Goal: Task Accomplishment & Management: Complete application form

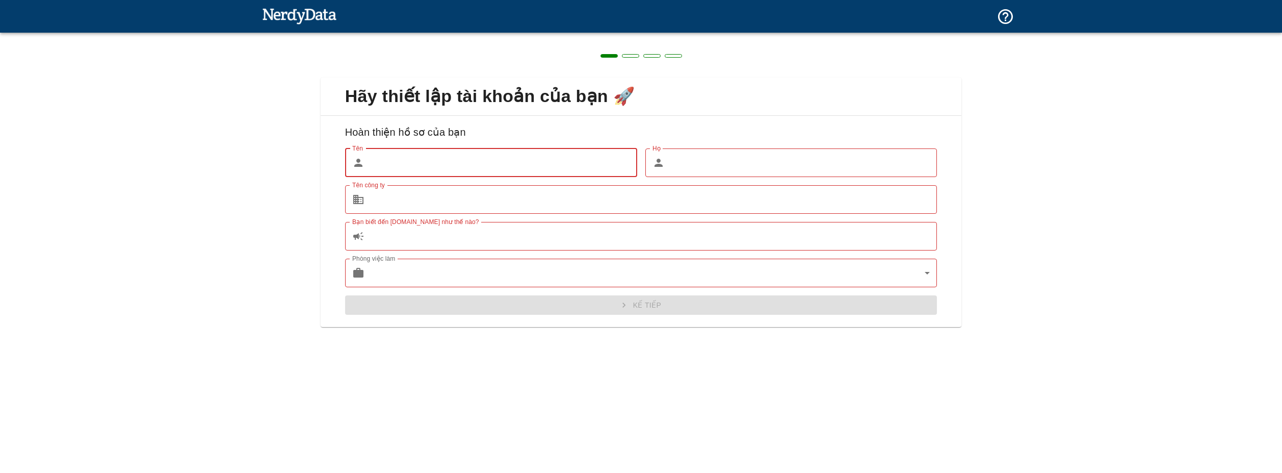
click at [417, 161] on input "Tên" at bounding box center [503, 162] width 269 height 29
type input "[PERSON_NAME]"
type input "BE"
click at [409, 206] on input "Tên công ty" at bounding box center [653, 199] width 569 height 29
click at [398, 247] on input "Bạn biết đến [DOMAIN_NAME] như thế nào?" at bounding box center [653, 236] width 569 height 29
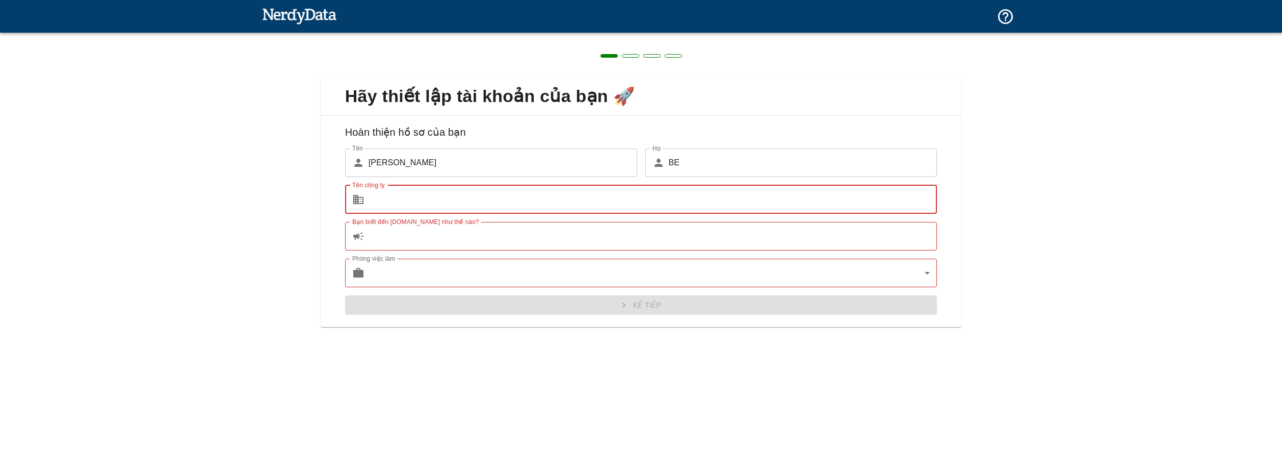
click at [403, 196] on input "Tên công ty" at bounding box center [653, 199] width 569 height 29
click at [398, 249] on input "Bạn biết đến [DOMAIN_NAME] như thế nào?" at bounding box center [653, 236] width 569 height 29
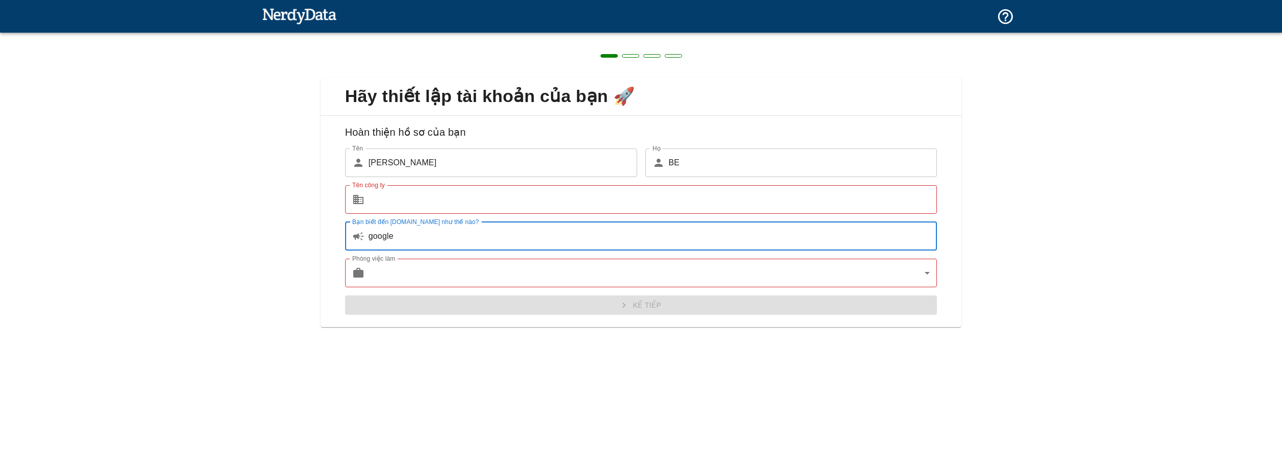
type input "google"
click at [399, 187] on input "Tên công ty" at bounding box center [653, 199] width 569 height 29
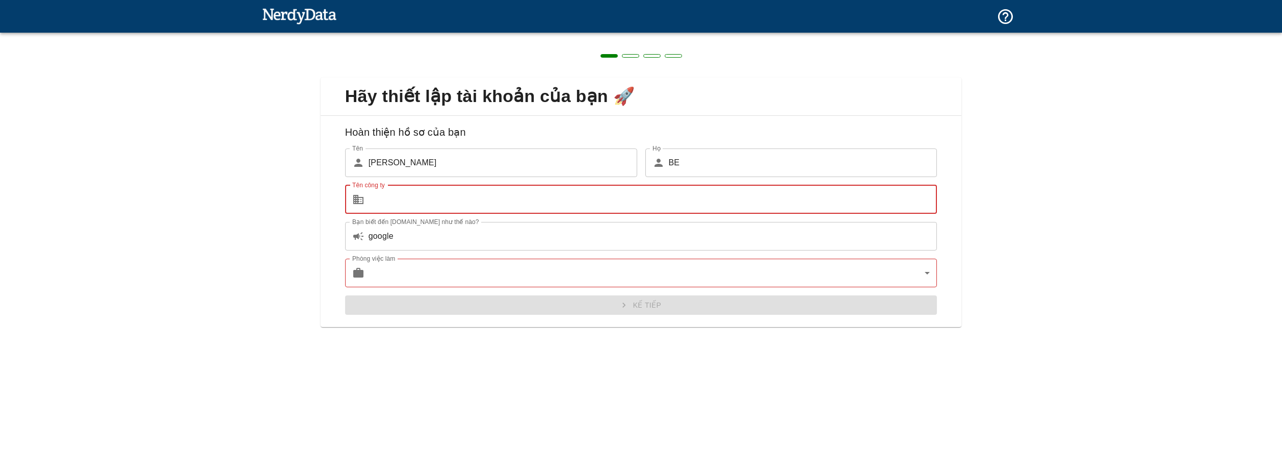
click at [771, 36] on body "Công nghệ Tên miền Giá cả Các sản phẩm Tạo báo cáo Tạo danh sách các trang web …" at bounding box center [641, 18] width 1282 height 36
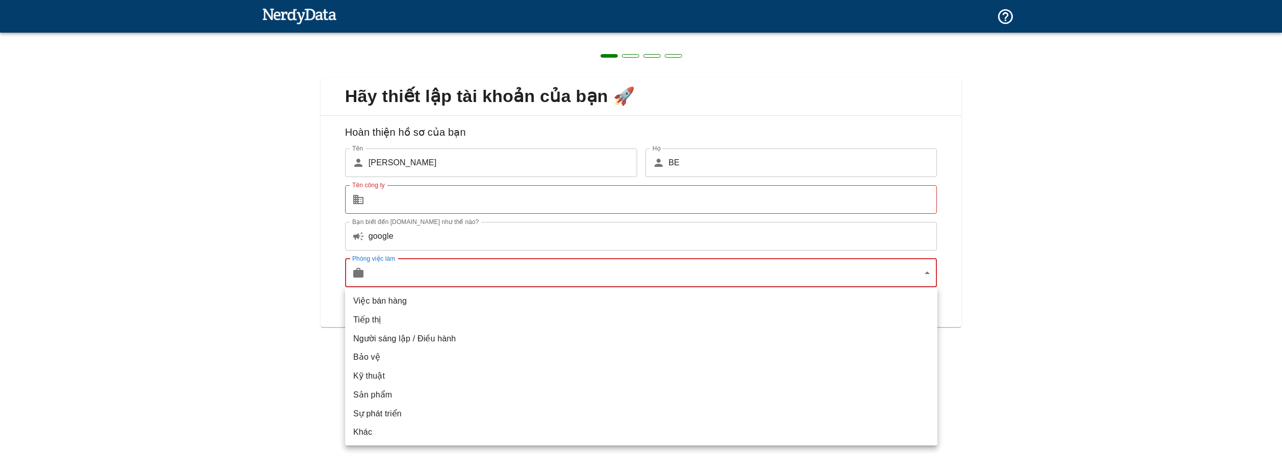
click at [490, 293] on li "Việc bán hàng" at bounding box center [641, 300] width 592 height 19
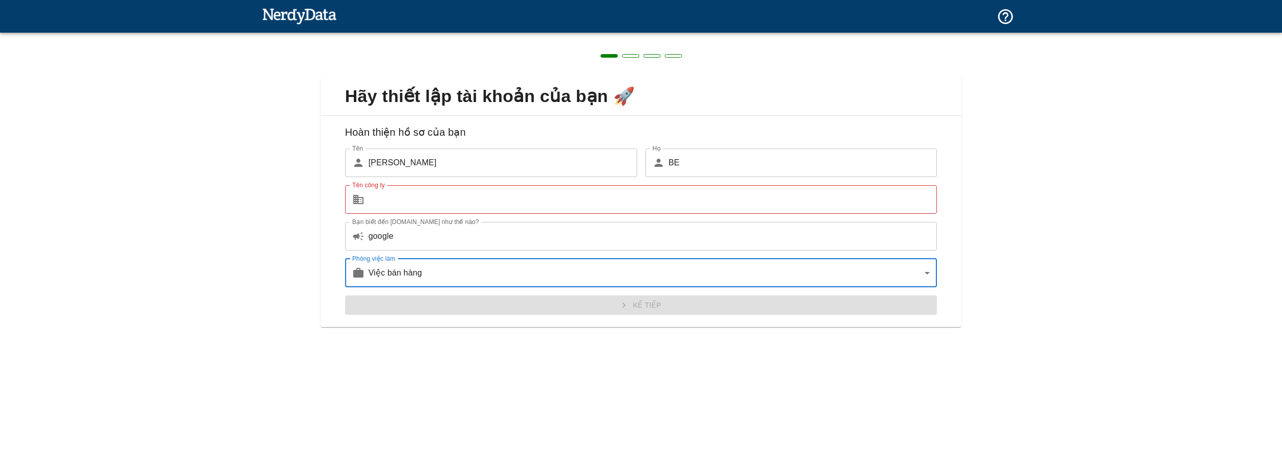
click at [432, 193] on input "Tên công ty" at bounding box center [653, 199] width 569 height 29
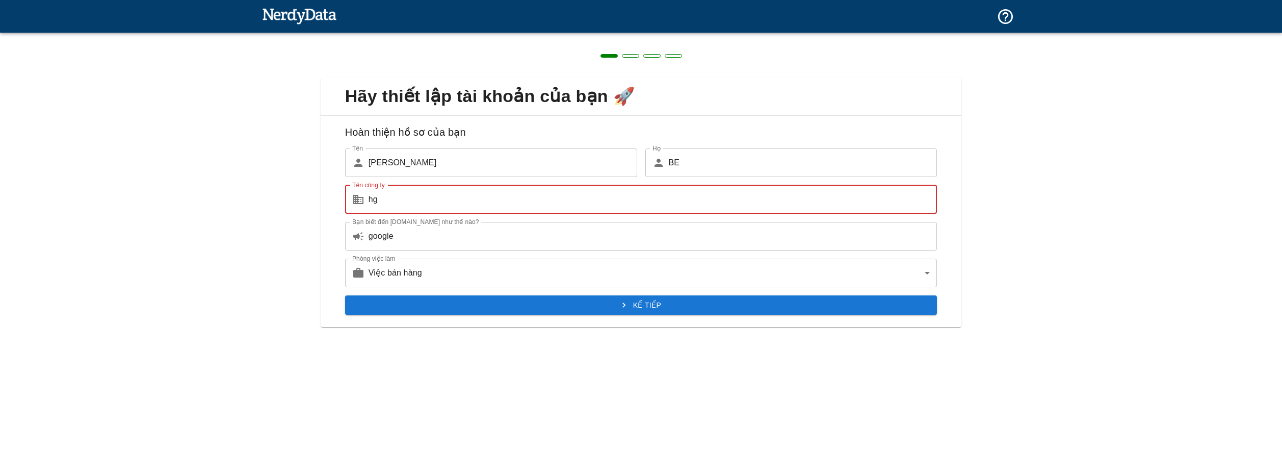
type input "hg"
click at [642, 312] on button "Kế tiếp" at bounding box center [641, 304] width 592 height 19
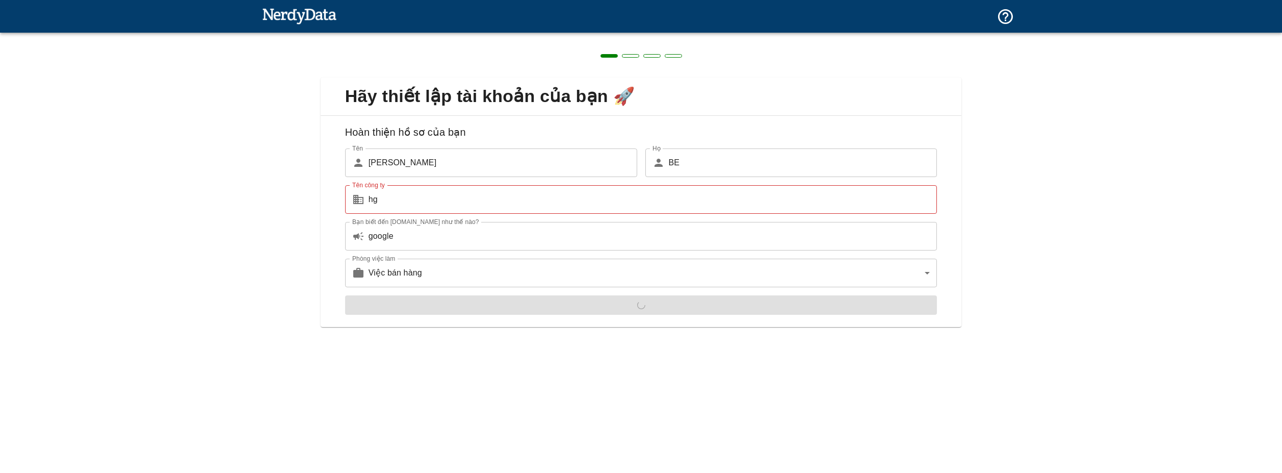
click at [462, 201] on input "hg" at bounding box center [653, 199] width 569 height 29
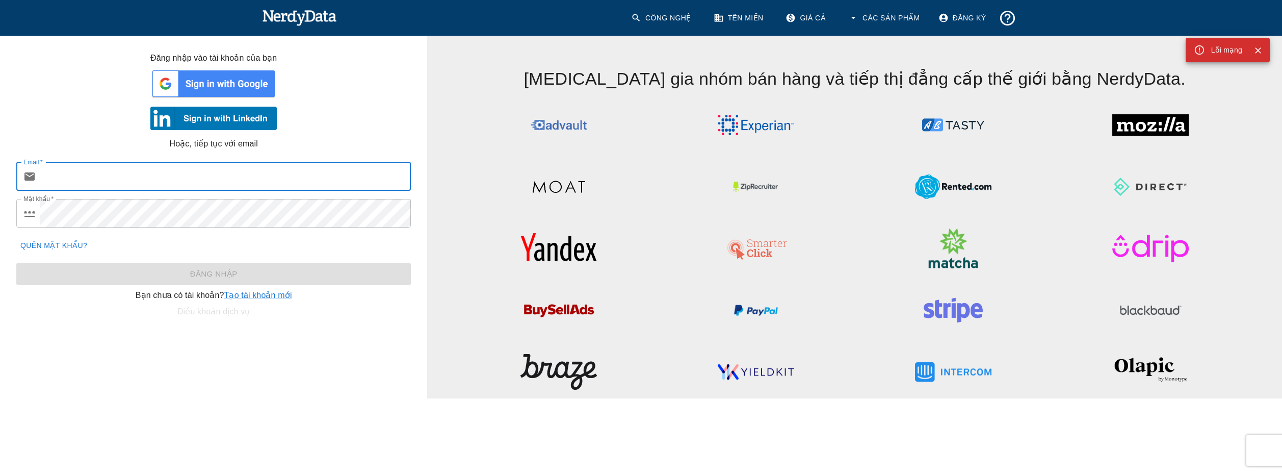
type input "[EMAIL_ADDRESS][DOMAIN_NAME]"
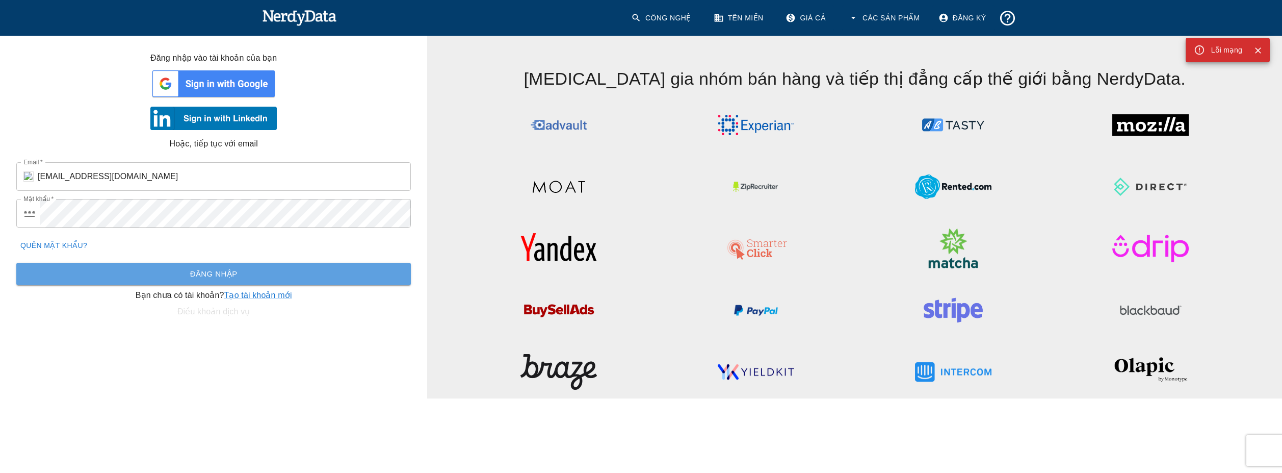
click at [222, 270] on font "Đăng nhập" at bounding box center [213, 273] width 47 height 9
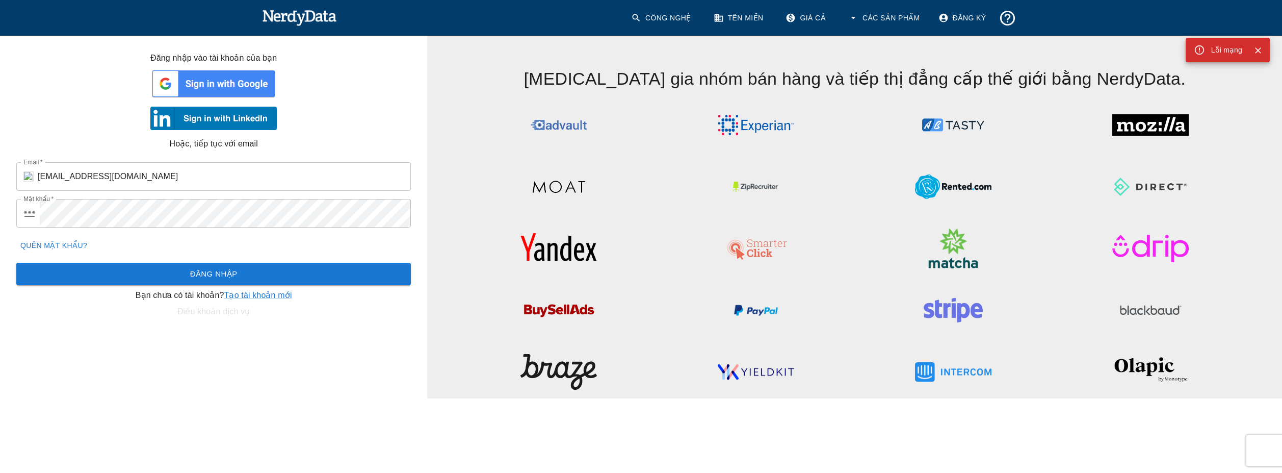
click at [233, 267] on font "Đăng nhập" at bounding box center [213, 274] width 47 height 14
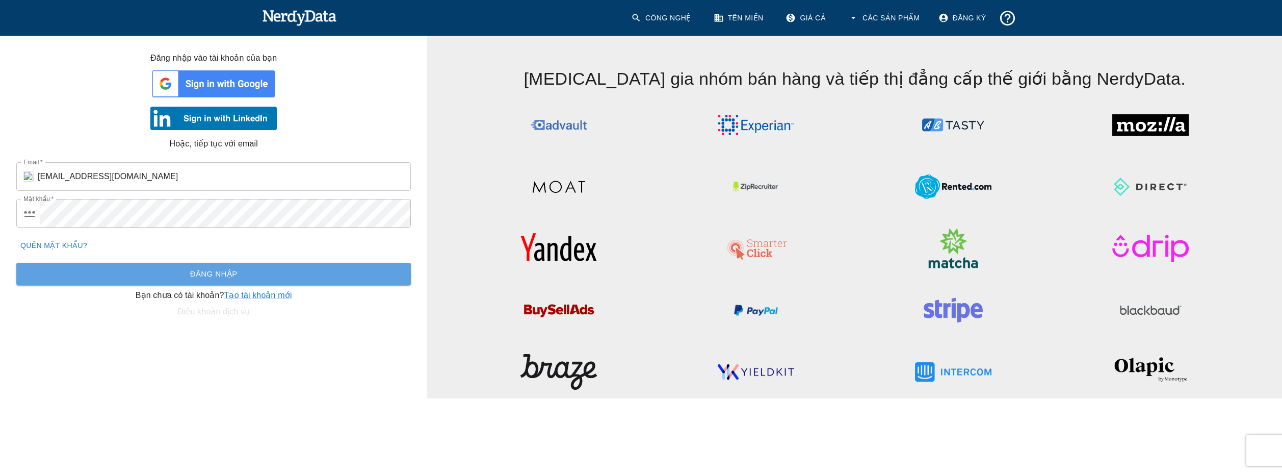
click at [238, 268] on button "Đăng nhập" at bounding box center [213, 274] width 395 height 22
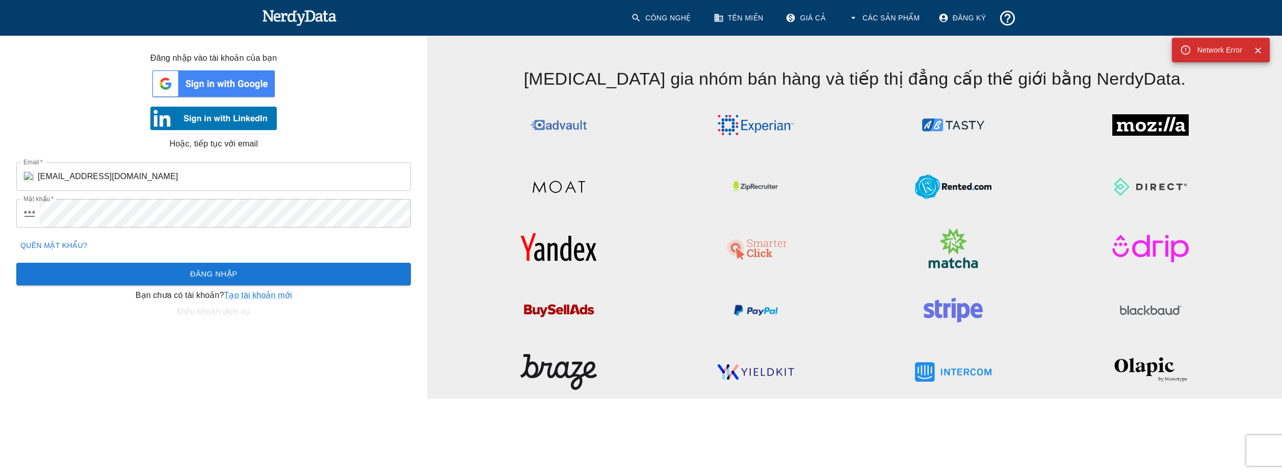
click at [238, 268] on div "Signing In With Email" at bounding box center [641, 236] width 1282 height 473
click at [238, 268] on button "Đăng nhập" at bounding box center [213, 274] width 395 height 22
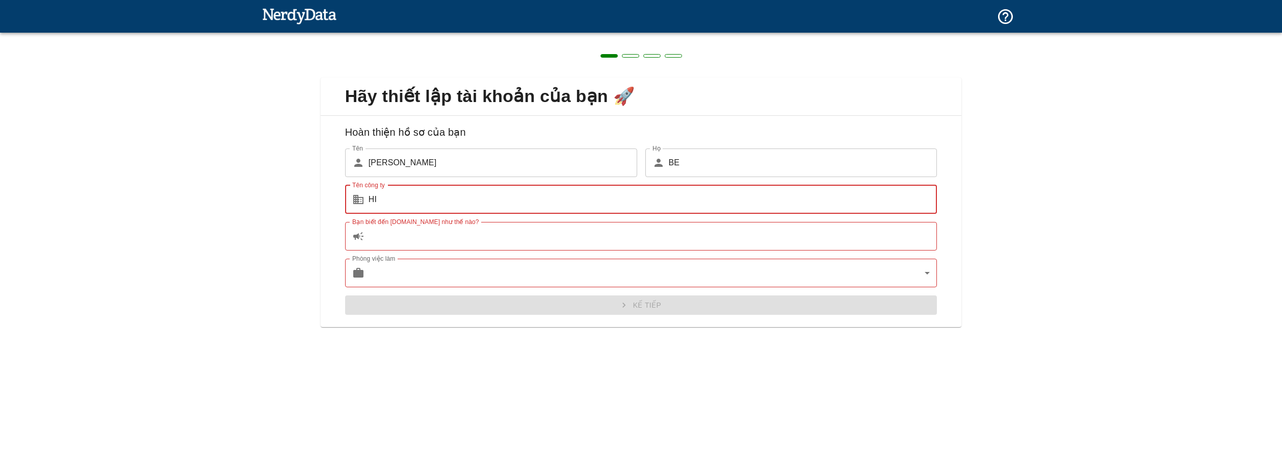
type input "H"
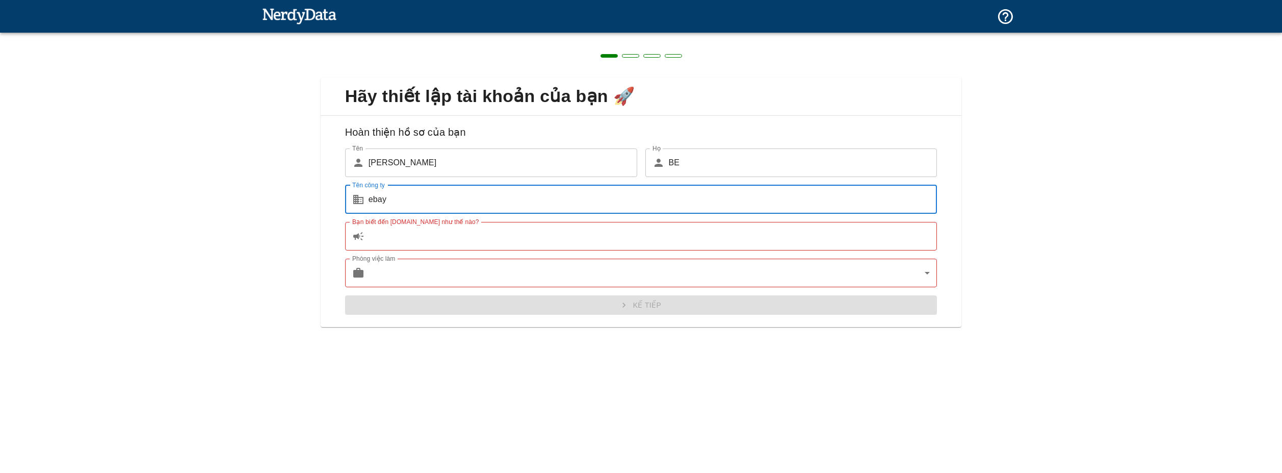
type input "ebay"
click at [458, 236] on input "Bạn biết đến [DOMAIN_NAME] như thế nào?" at bounding box center [653, 236] width 569 height 29
type input "google"
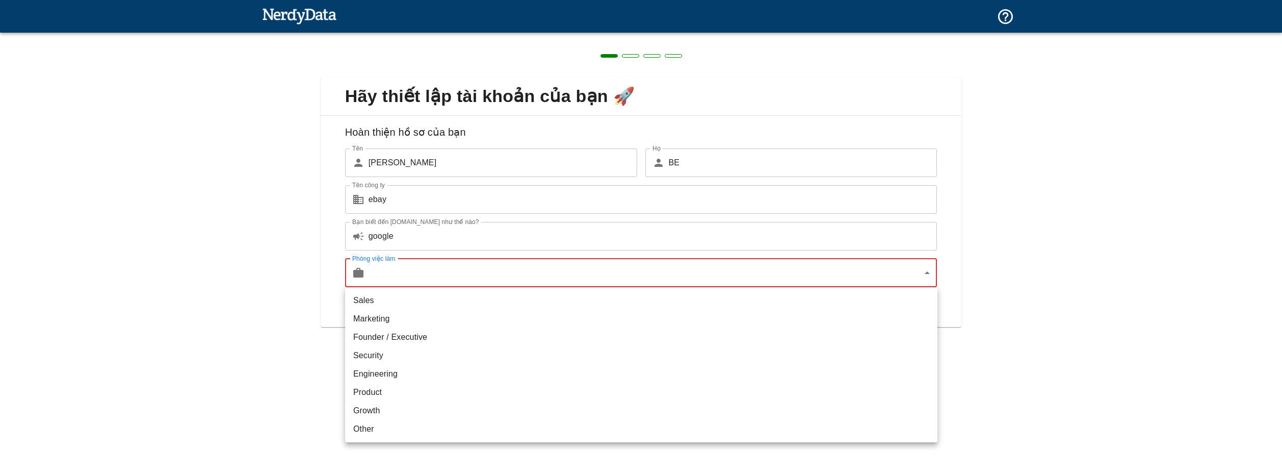
click at [459, 36] on body "Công nghệ Tên miền Giá cả Các sản phẩm Tạo báo cáo Tạo danh sách các trang web …" at bounding box center [641, 18] width 1282 height 36
click at [434, 295] on li "Việc bán hàng" at bounding box center [641, 300] width 592 height 19
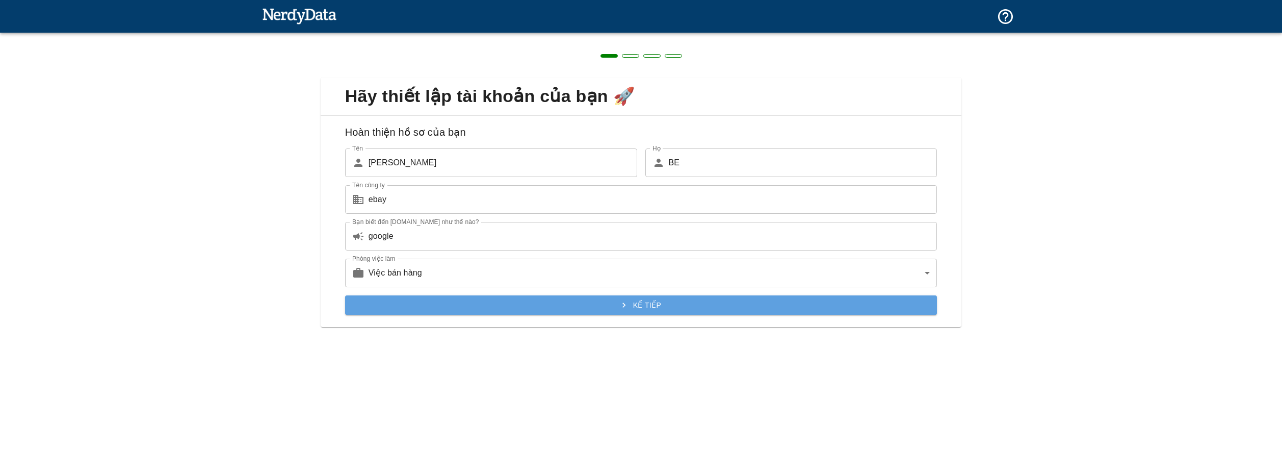
click at [443, 302] on button "Kế tiếp" at bounding box center [641, 304] width 592 height 19
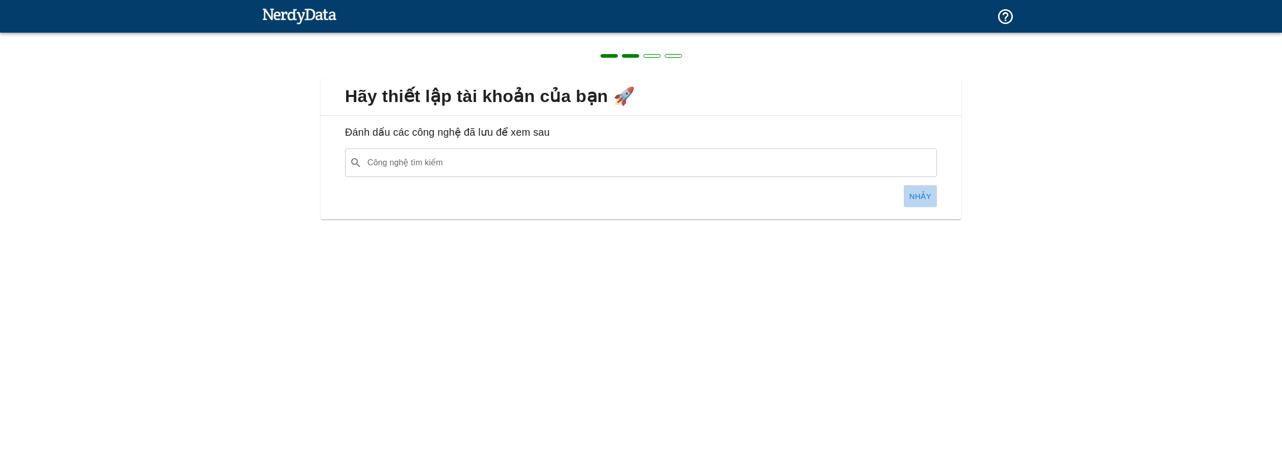
click at [927, 197] on font "Nhảy" at bounding box center [921, 196] width 22 height 9
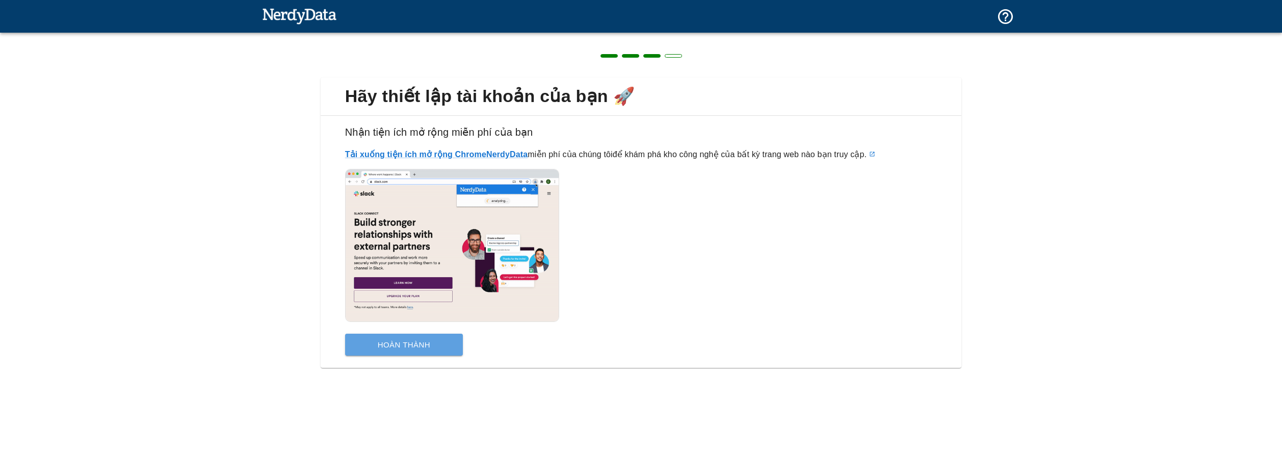
click at [416, 342] on font "Hoàn thành" at bounding box center [404, 344] width 53 height 9
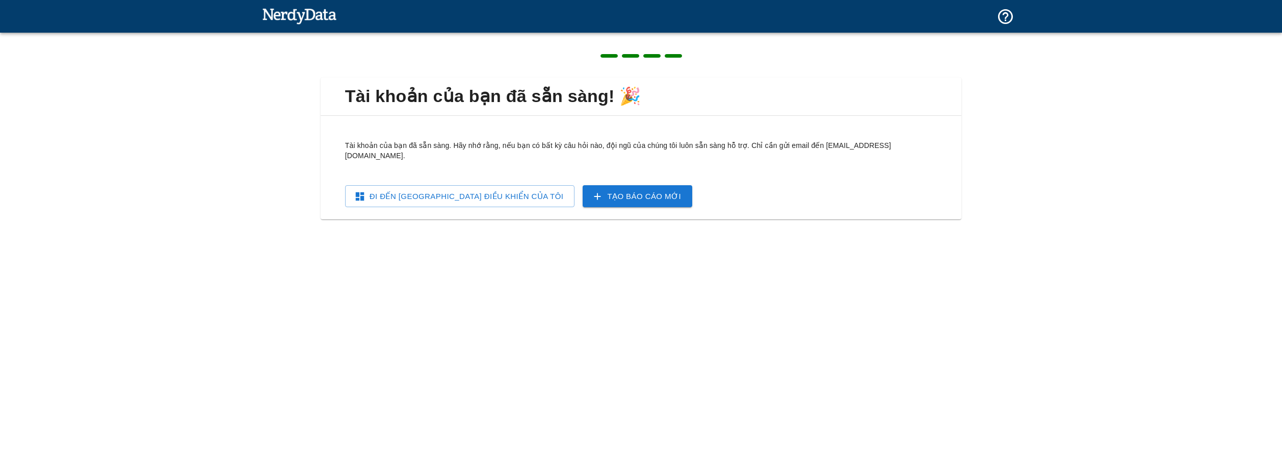
click at [467, 192] on font "Đi đến Bảng điều khiển của tôi" at bounding box center [467, 196] width 194 height 9
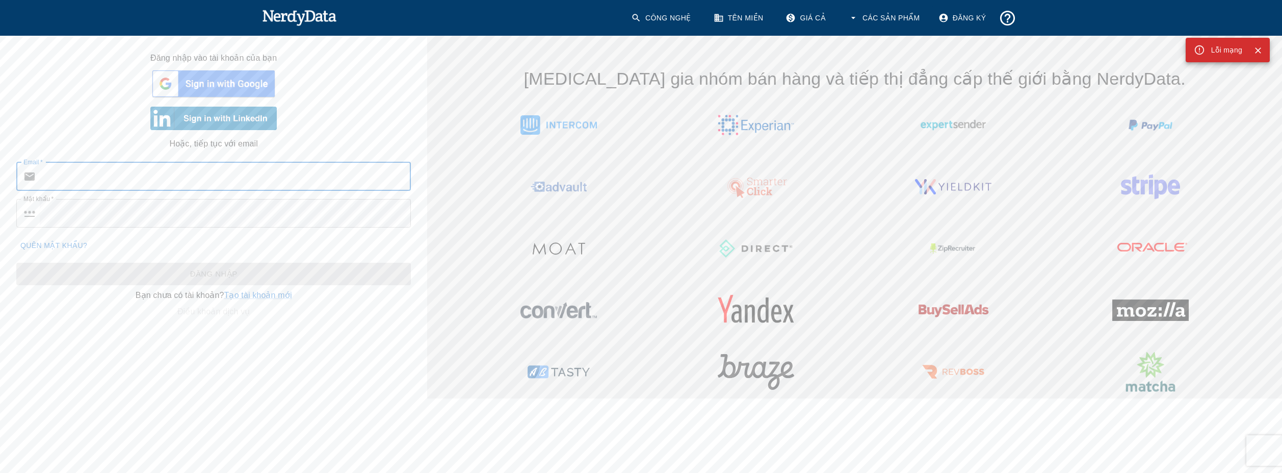
type input "[EMAIL_ADDRESS][DOMAIN_NAME]"
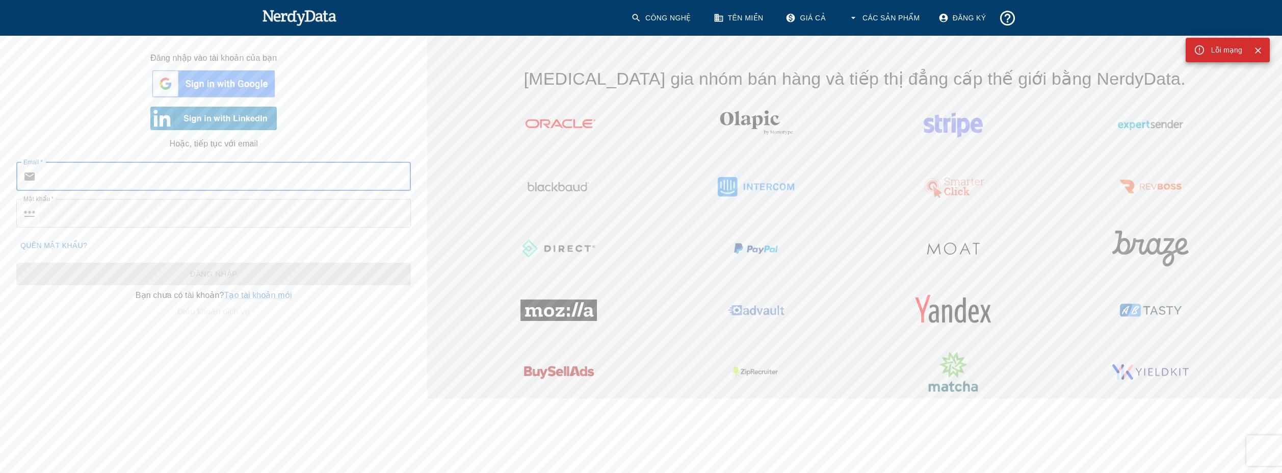
type input "[EMAIL_ADDRESS][DOMAIN_NAME]"
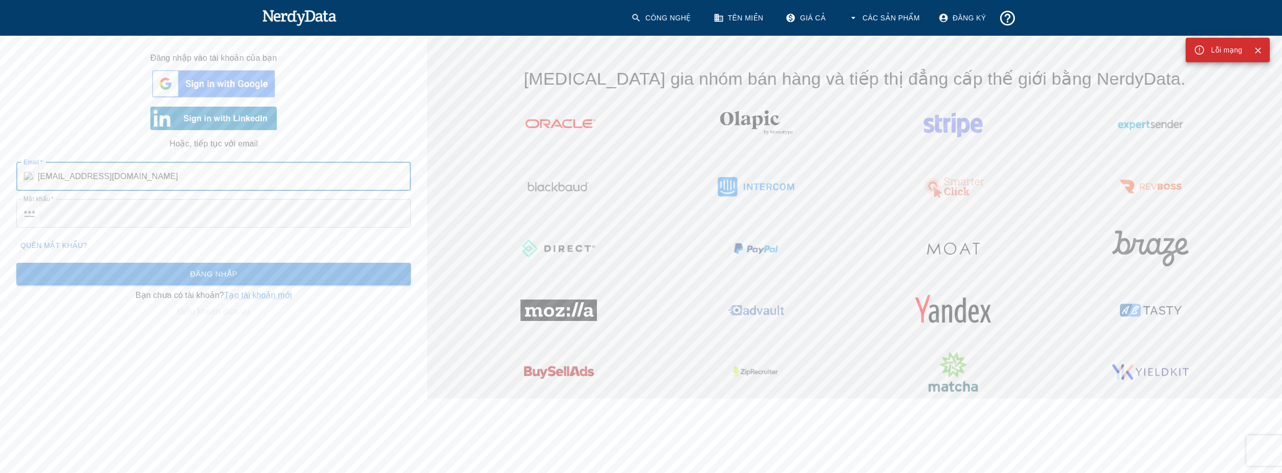
click at [221, 277] on font "Đăng nhập" at bounding box center [213, 273] width 47 height 9
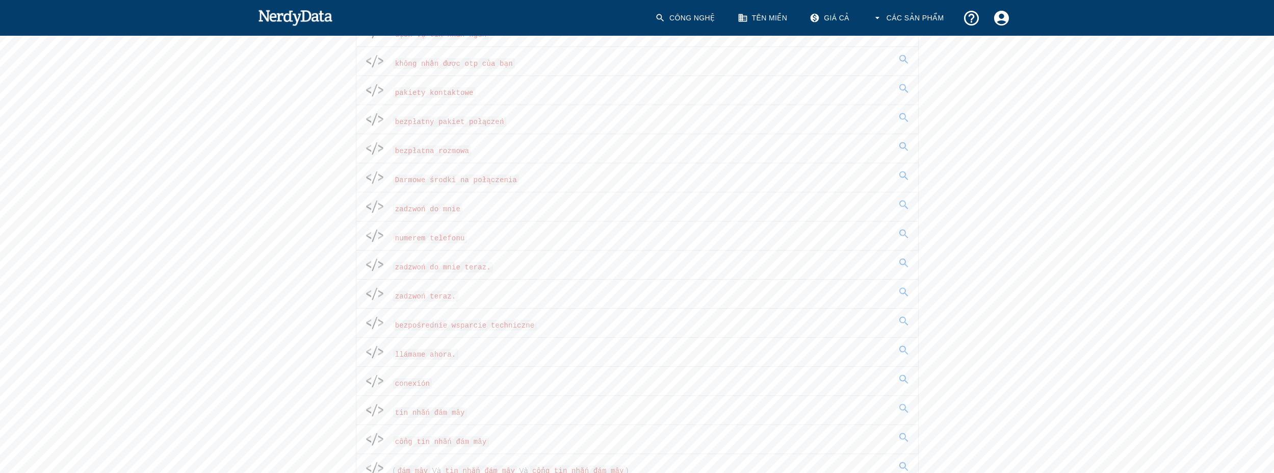
scroll to position [555, 0]
